Goal: Transaction & Acquisition: Book appointment/travel/reservation

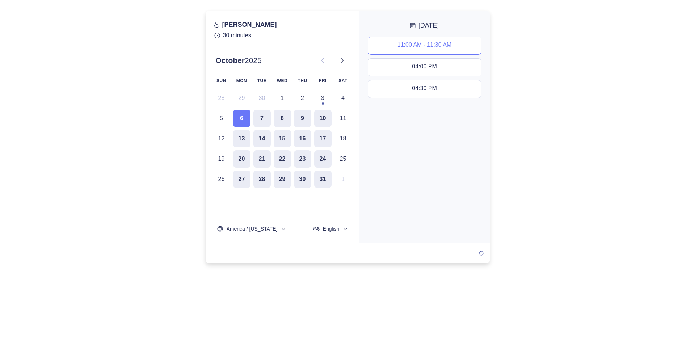
click at [419, 43] on div "11:00 AM - 11:30 AM" at bounding box center [425, 46] width 54 height 8
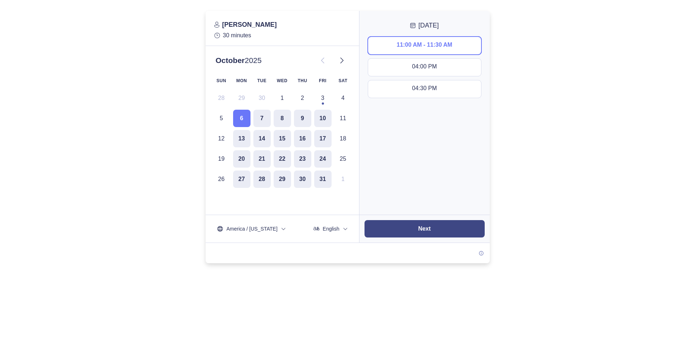
click at [437, 235] on button "Next" at bounding box center [425, 228] width 120 height 17
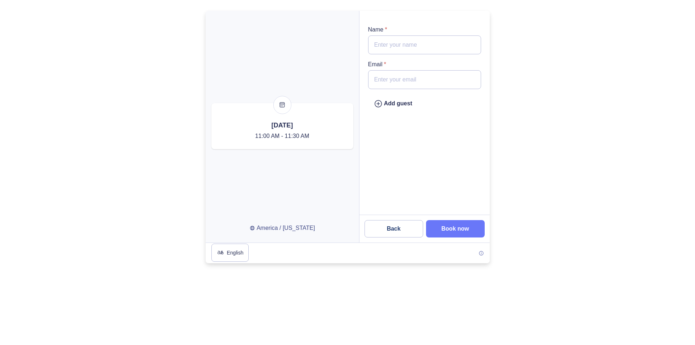
click at [437, 43] on input "Name *" at bounding box center [424, 44] width 113 height 19
type input "[PERSON_NAME]"
click at [413, 81] on input "Email *" at bounding box center [424, 79] width 113 height 19
type input "[PERSON_NAME][EMAIL_ADDRESS][DOMAIN_NAME]"
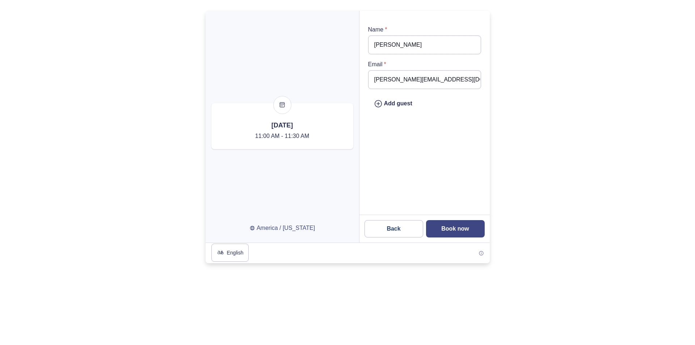
click at [449, 224] on button "Book now" at bounding box center [455, 228] width 59 height 17
